Goal: Transaction & Acquisition: Purchase product/service

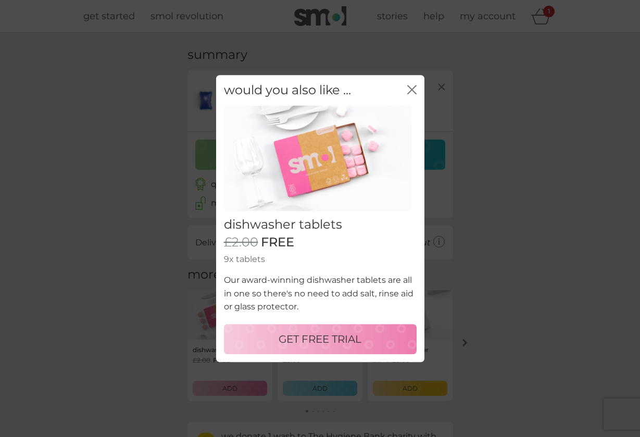
click at [410, 92] on icon "close" at bounding box center [411, 89] width 9 height 9
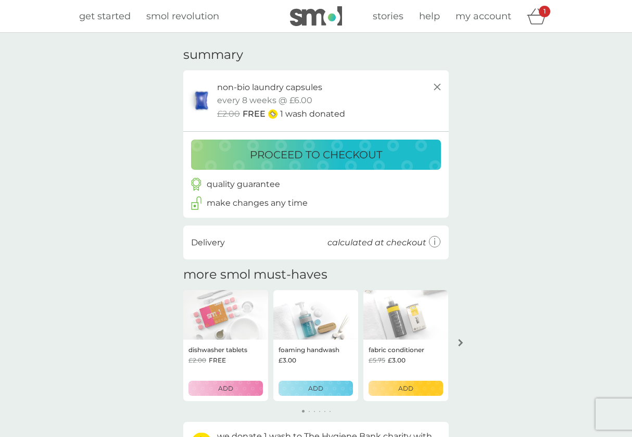
click at [321, 153] on p "proceed to checkout" at bounding box center [316, 154] width 132 height 17
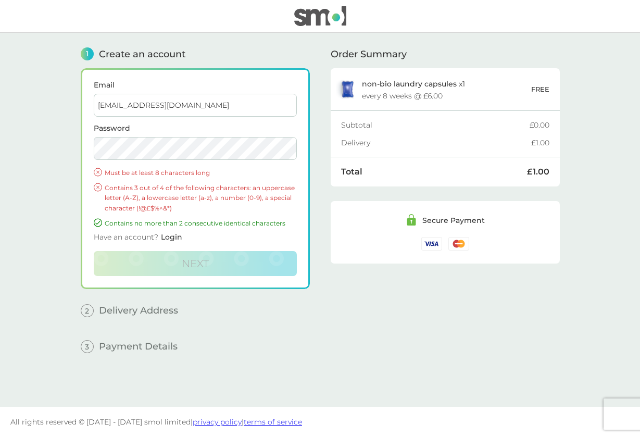
type input "elisajimenez@hotmail.co.uk"
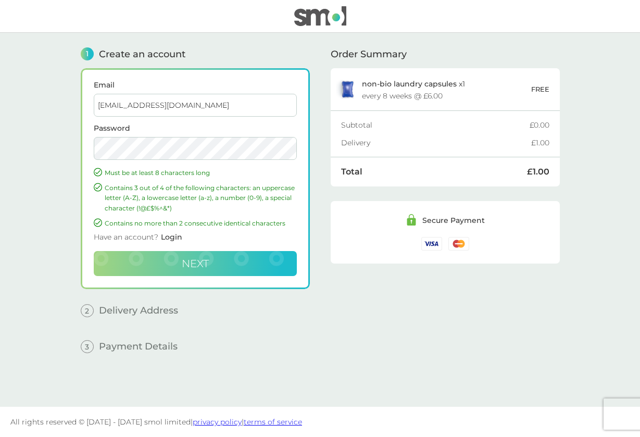
click at [206, 260] on span "Next" at bounding box center [195, 263] width 27 height 13
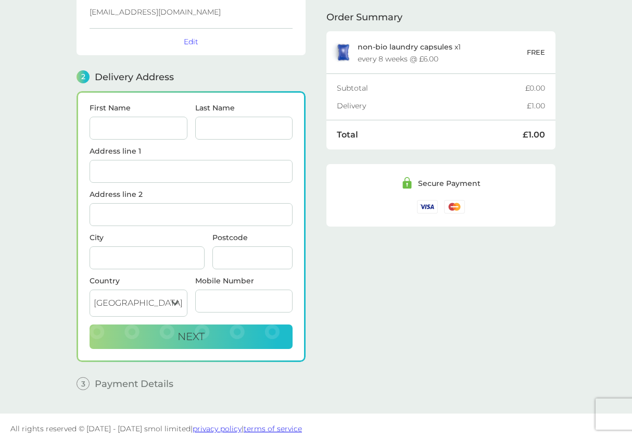
scroll to position [80, 0]
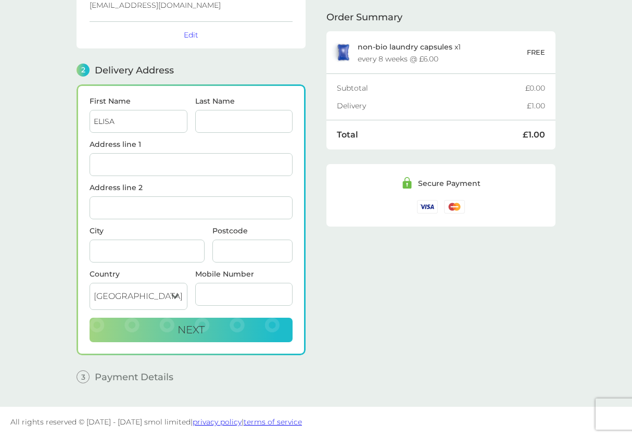
type input "ELISA"
type input "[PERSON_NAME]"
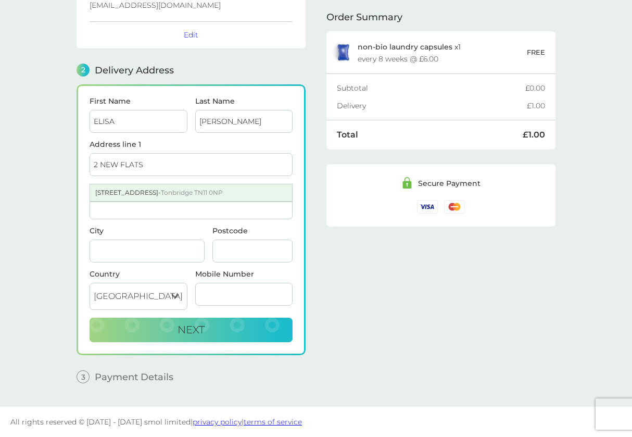
click at [223, 190] on span "Tonbridge TN11 0NP" at bounding box center [192, 193] width 62 height 8
type input "2 New Flats, Tudeley Road"
type input "Tonbridge"
type input "TN11 0NP"
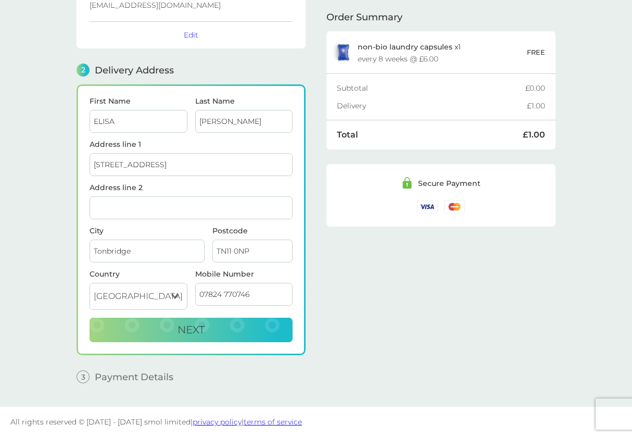
type input "07824 770746"
click at [374, 325] on div "Order Summary non-bio laundry capsules x 1 every 8 weeks @ £6.00 FREE Subtotal …" at bounding box center [441, 172] width 229 height 438
click at [182, 331] on span "Next" at bounding box center [191, 330] width 27 height 13
checkbox input "true"
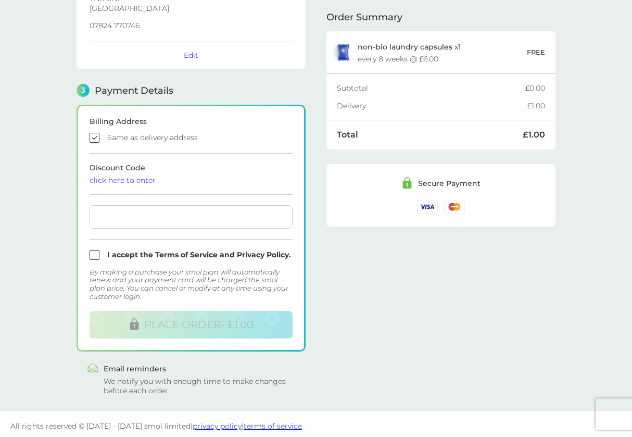
scroll to position [222, 0]
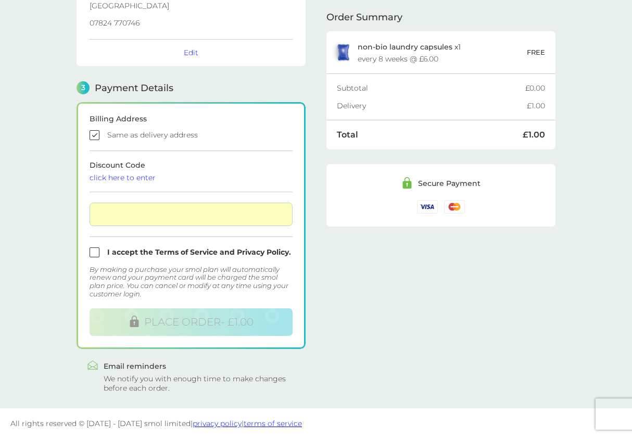
click at [92, 253] on input "checkbox" at bounding box center [191, 252] width 203 height 10
checkbox input "true"
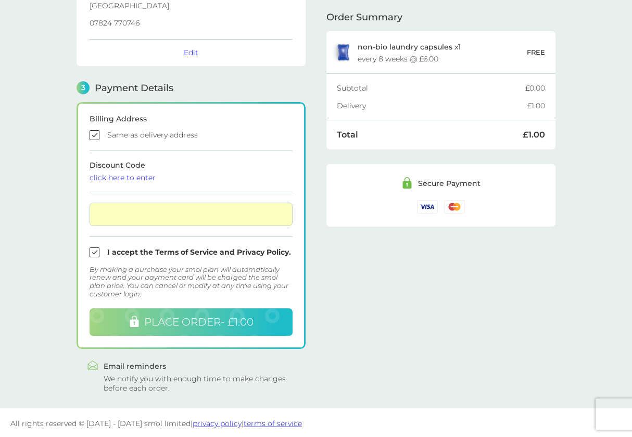
click at [182, 324] on span "PLACE ORDER - £1.00" at bounding box center [198, 322] width 109 height 13
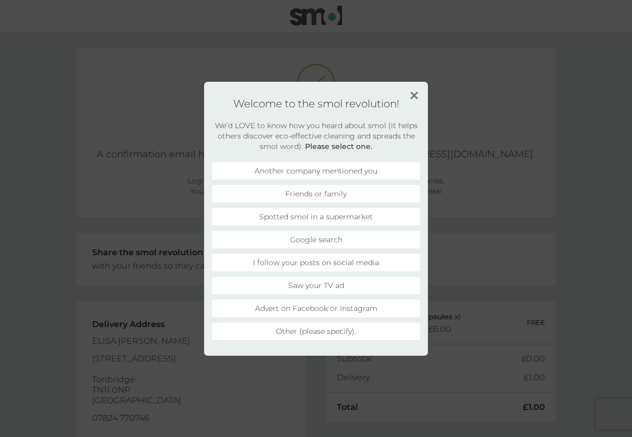
click at [350, 330] on li "Other (please specify)." at bounding box center [316, 331] width 208 height 18
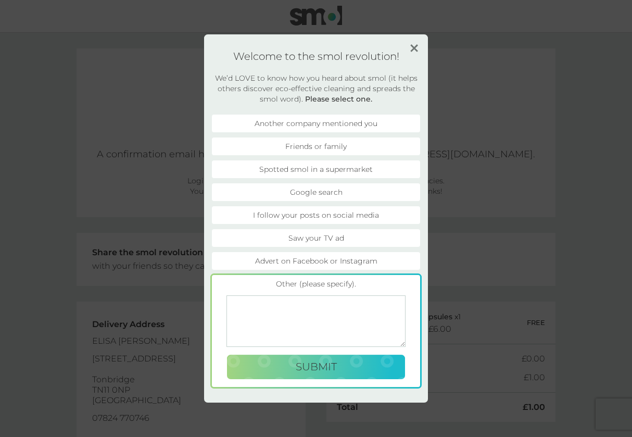
click at [301, 311] on textarea at bounding box center [316, 321] width 179 height 52
type textarea "Tried the capsules at our holiday home in the summer"
click at [332, 368] on span "Submit" at bounding box center [316, 366] width 41 height 13
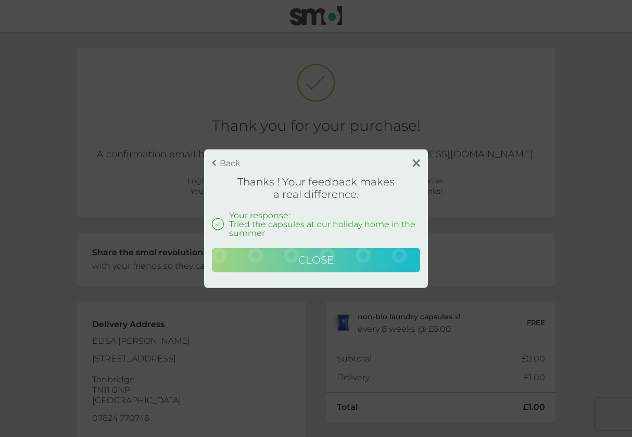
click at [317, 261] on span "Close" at bounding box center [315, 260] width 35 height 13
